Goal: Navigation & Orientation: Find specific page/section

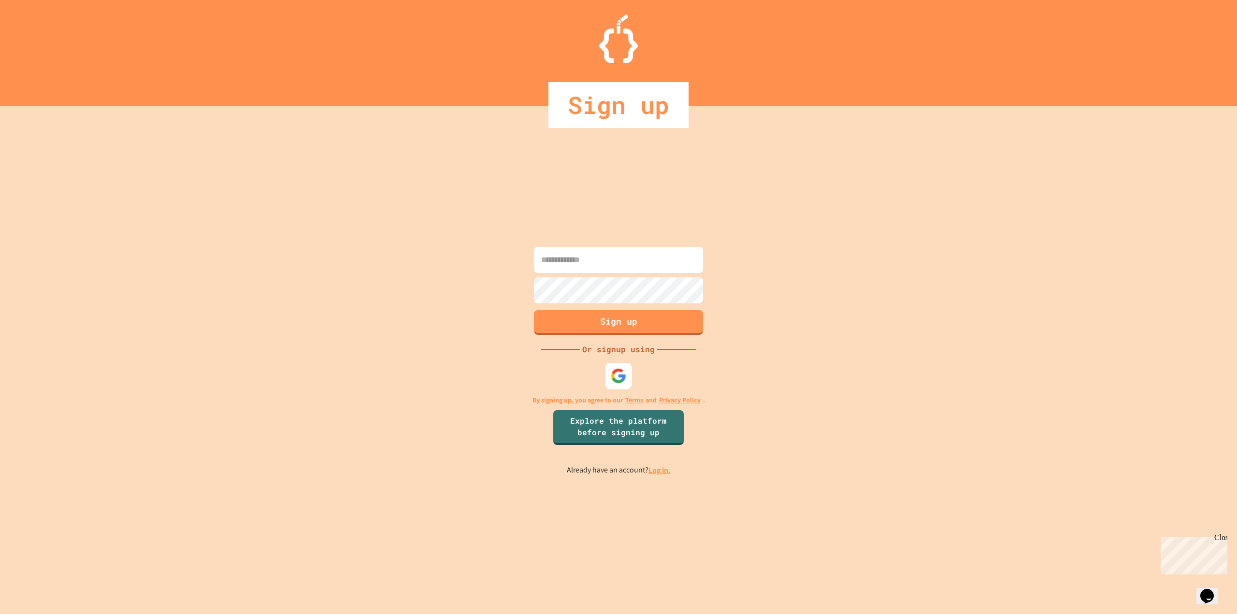
click at [608, 367] on div at bounding box center [618, 375] width 27 height 27
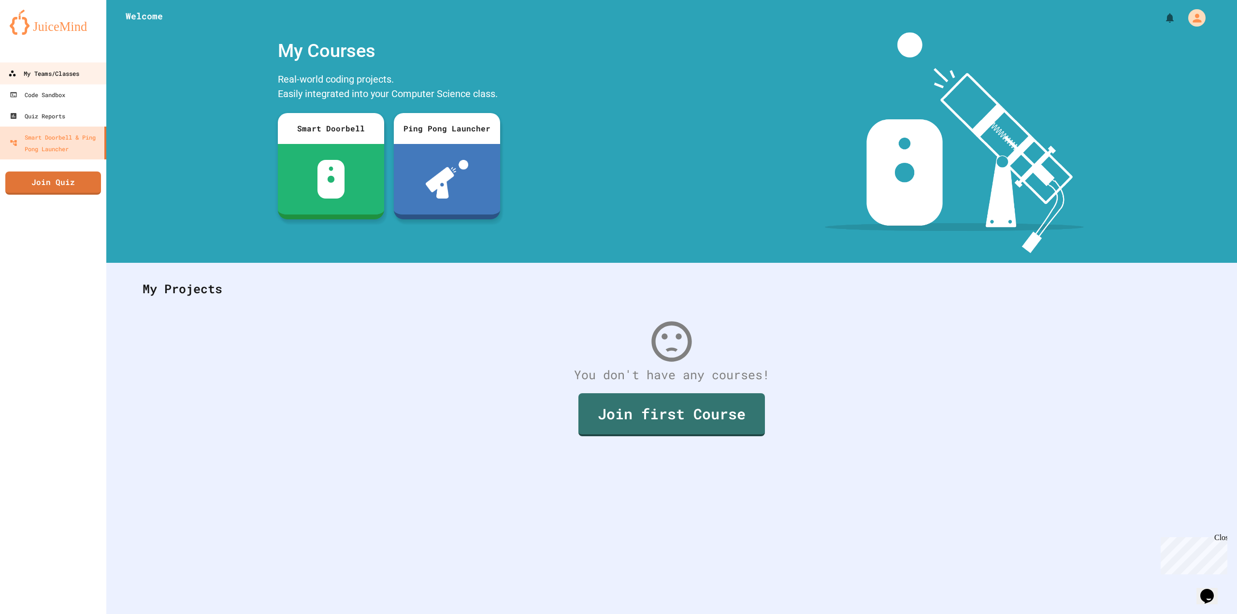
click at [48, 76] on div "My Teams/Classes" at bounding box center [43, 74] width 71 height 12
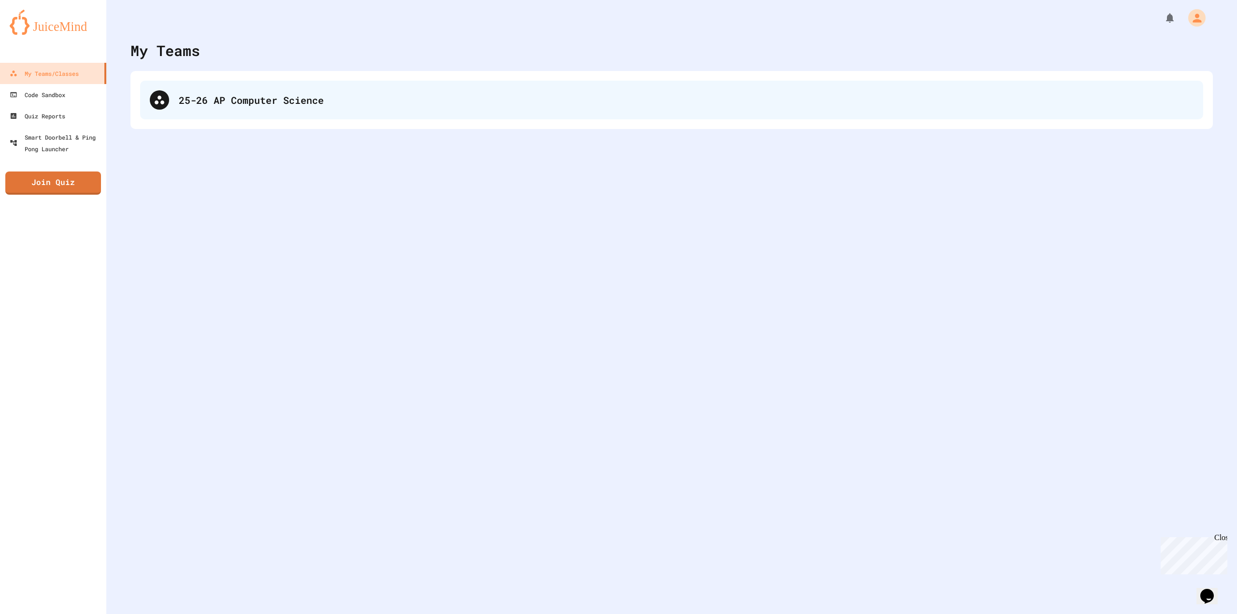
click at [280, 96] on div "25-26 AP Computer Science" at bounding box center [686, 100] width 1014 height 14
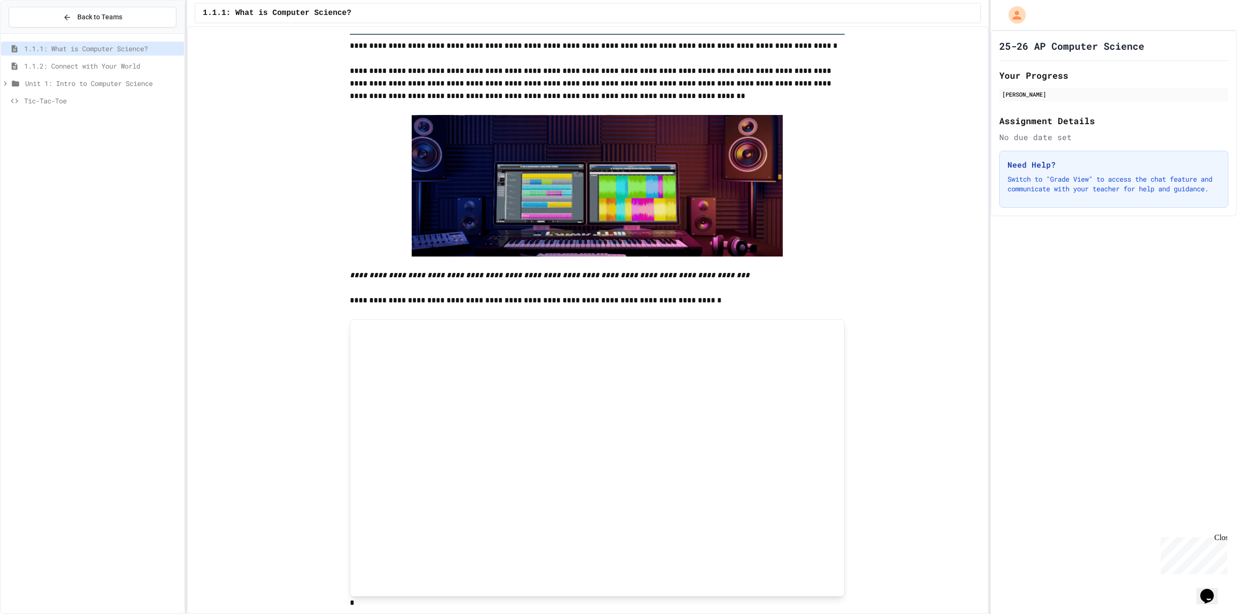
scroll to position [1221, 0]
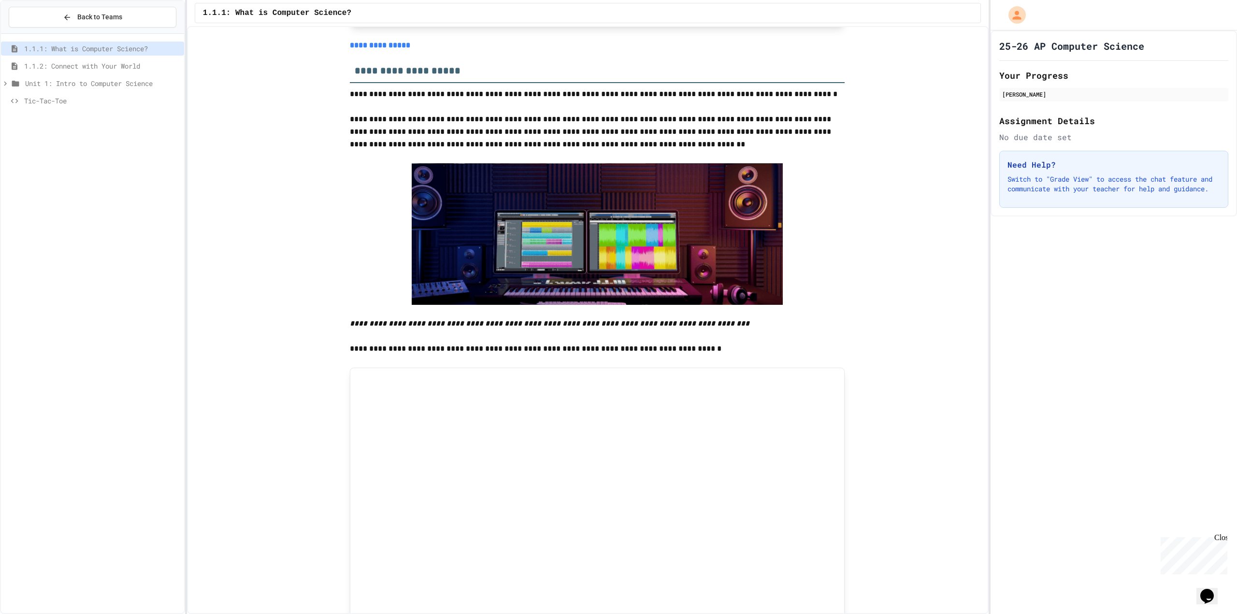
click at [71, 86] on span "Unit 1: Intro to Computer Science" at bounding box center [102, 83] width 155 height 10
click at [30, 79] on span "Unit 1: Intro to Computer Science" at bounding box center [102, 83] width 155 height 10
